Goal: Transaction & Acquisition: Book appointment/travel/reservation

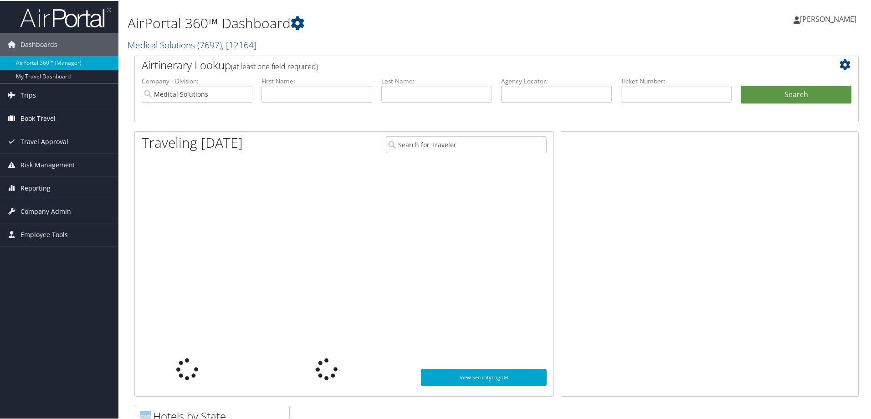
click at [24, 122] on span "Book Travel" at bounding box center [38, 117] width 35 height 23
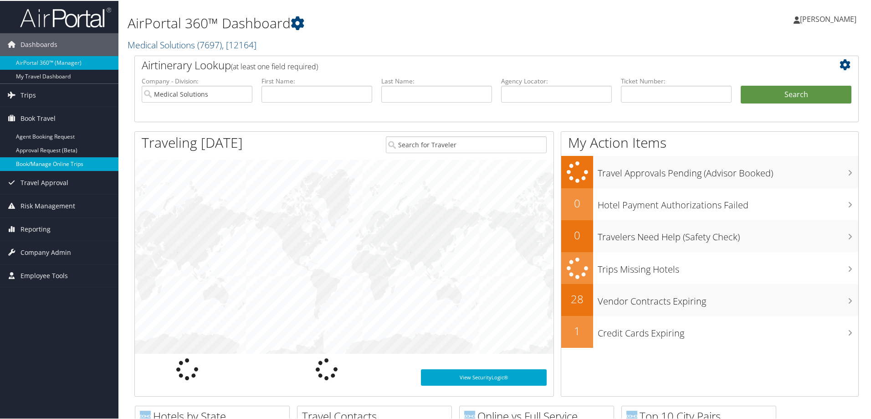
click at [59, 166] on link "Book/Manage Online Trips" at bounding box center [59, 163] width 118 height 14
